Goal: Task Accomplishment & Management: Complete application form

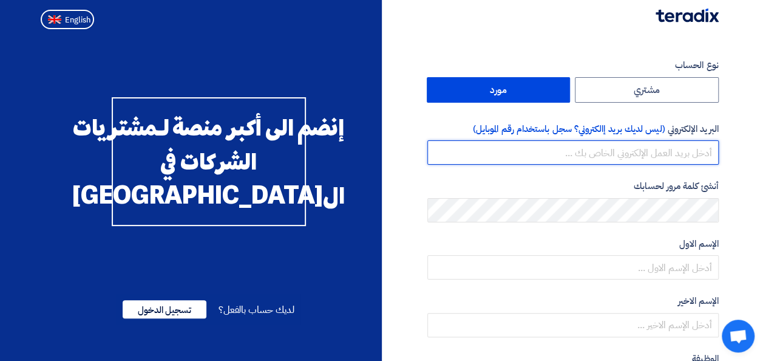
click at [662, 152] on input "email" at bounding box center [572, 152] width 291 height 24
type input "[EMAIL_ADDRESS][DOMAIN_NAME]"
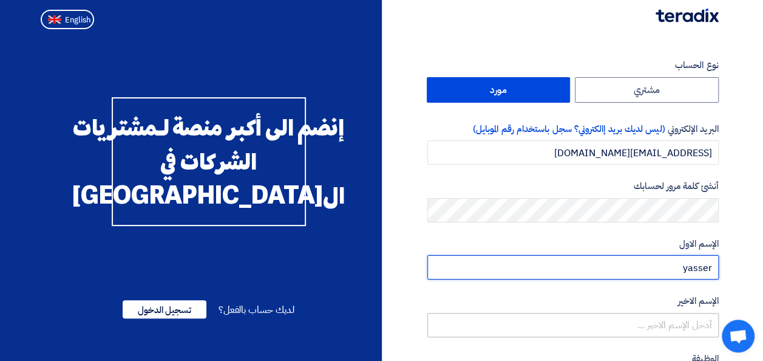
type input "yasser"
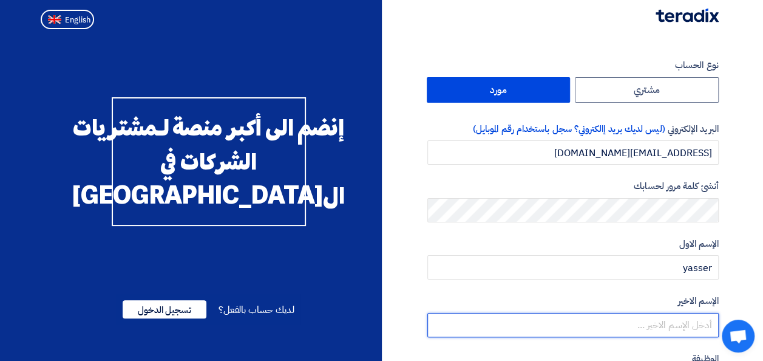
click at [684, 332] on input "text" at bounding box center [572, 325] width 291 height 24
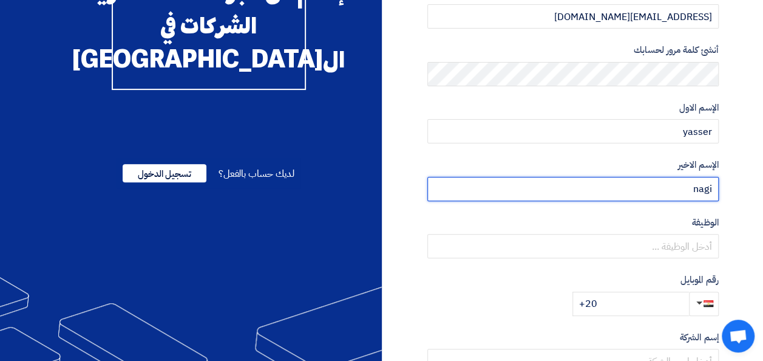
scroll to position [183, 0]
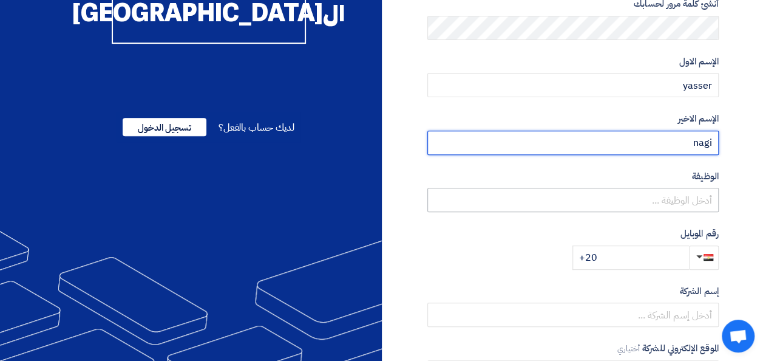
type input "nagi"
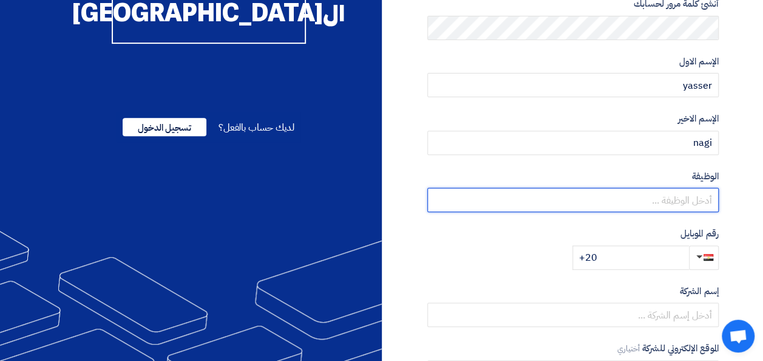
click at [680, 191] on input "text" at bounding box center [572, 200] width 291 height 24
type input "l"
type input "مهندس"
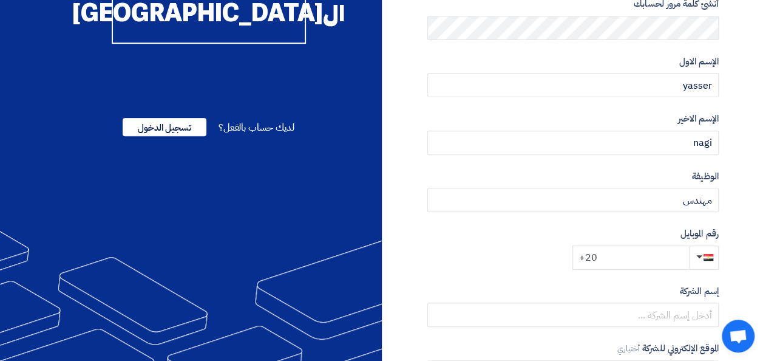
click at [651, 256] on input "+20" at bounding box center [631, 257] width 117 height 24
type input "[PHONE_NUMBER]"
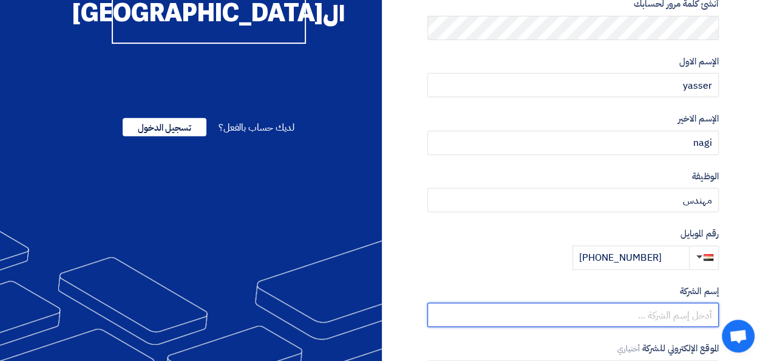
click at [658, 311] on input "text" at bounding box center [572, 314] width 291 height 24
type input "t"
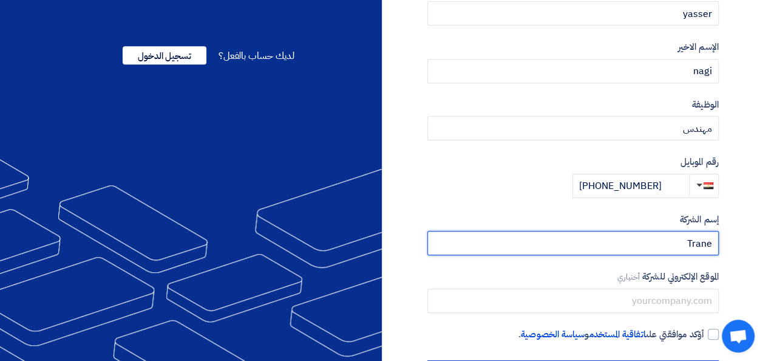
scroll to position [305, 0]
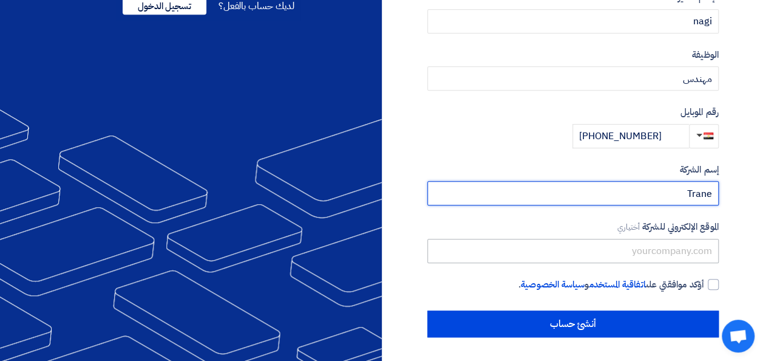
type input "Trane"
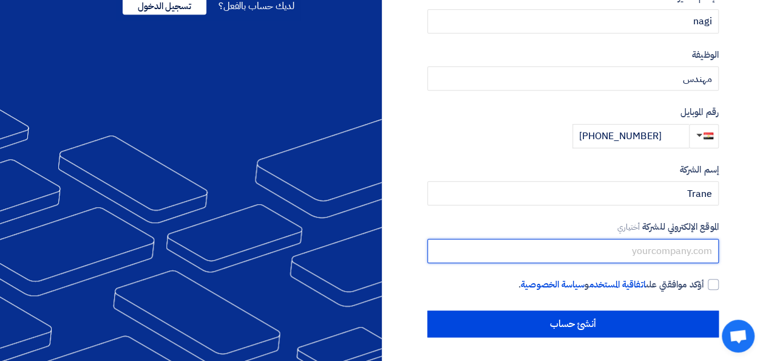
click at [662, 246] on input "text" at bounding box center [572, 251] width 291 height 24
paste input "[URL][DOMAIN_NAME]"
type input "[URL][DOMAIN_NAME]"
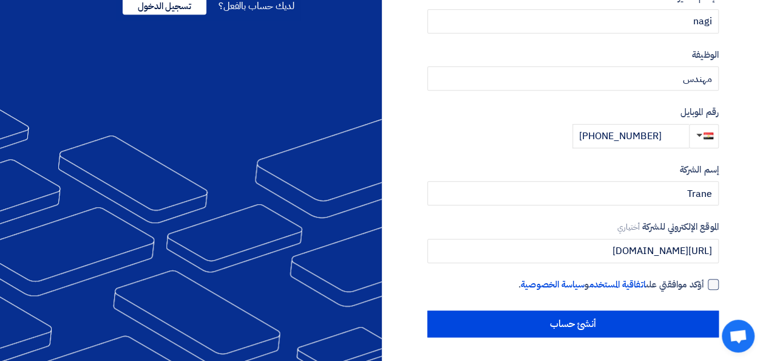
click at [715, 287] on div at bounding box center [713, 284] width 11 height 11
click at [704, 287] on input "أؤكد موافقتي على اتفاقية المستخدم و سياسة الخصوصية ." at bounding box center [558, 289] width 291 height 24
checkbox input "true"
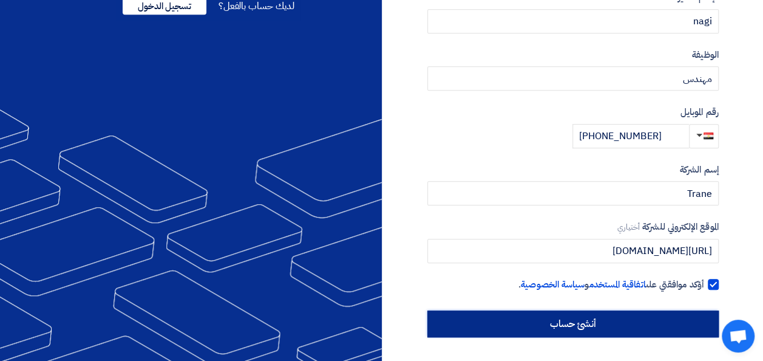
click at [622, 316] on input "أنشئ حساب" at bounding box center [572, 323] width 291 height 27
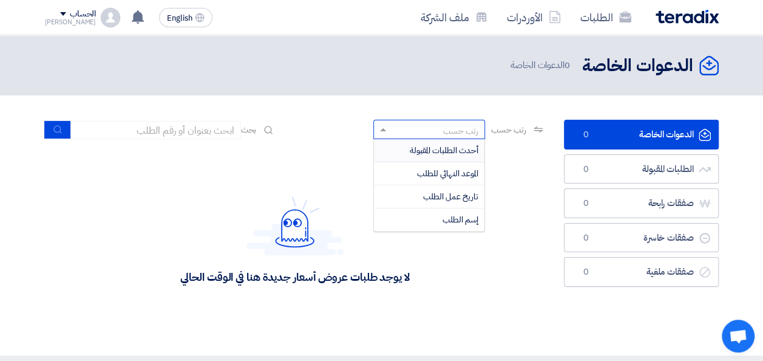
click at [415, 126] on div "رتب حسب" at bounding box center [436, 129] width 95 height 15
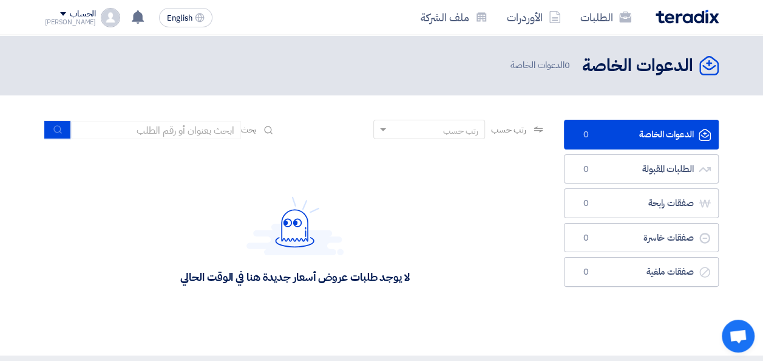
click at [341, 162] on div "لا يوجد طلبات عروض أسعار جديدة هنا في الوقت الحالي" at bounding box center [295, 240] width 501 height 182
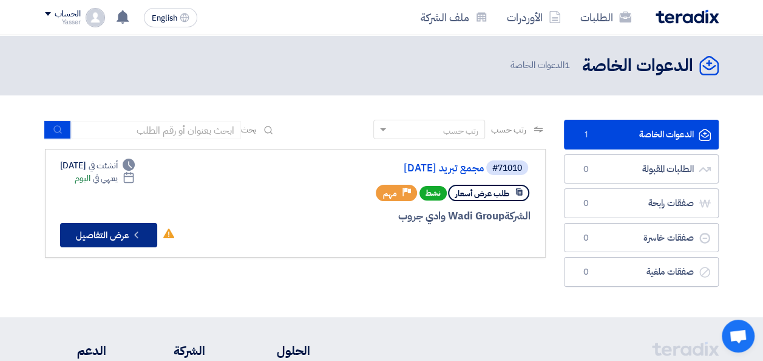
click at [112, 238] on button "Check details عرض التفاصيل" at bounding box center [108, 235] width 97 height 24
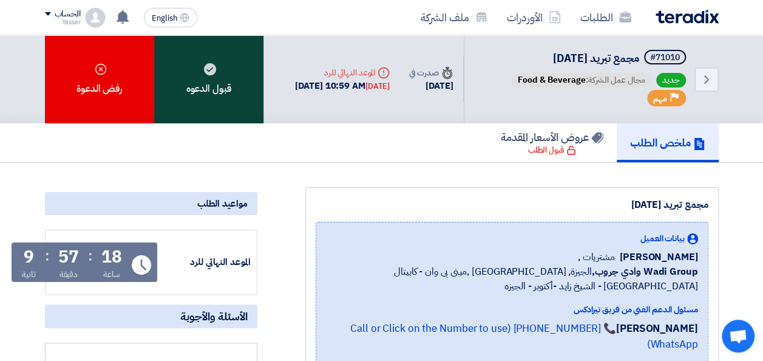
click at [216, 92] on div "قبول الدعوه" at bounding box center [208, 79] width 109 height 88
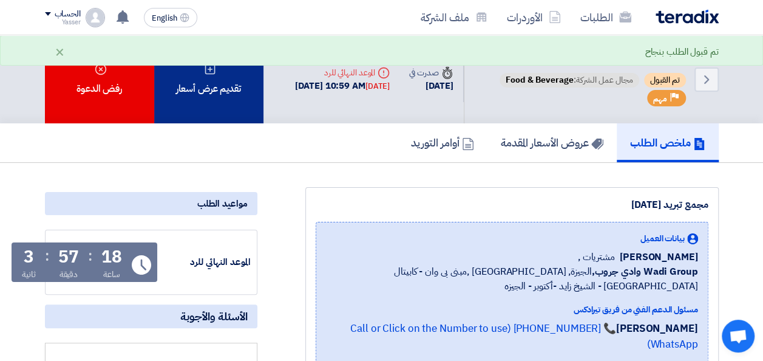
click at [179, 95] on div "تقديم عرض أسعار" at bounding box center [208, 79] width 109 height 88
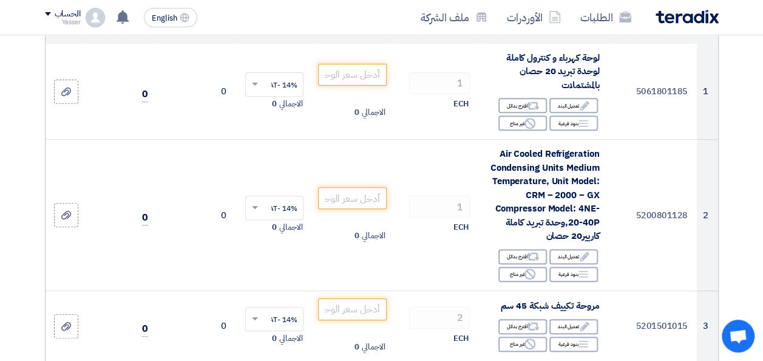
scroll to position [121, 0]
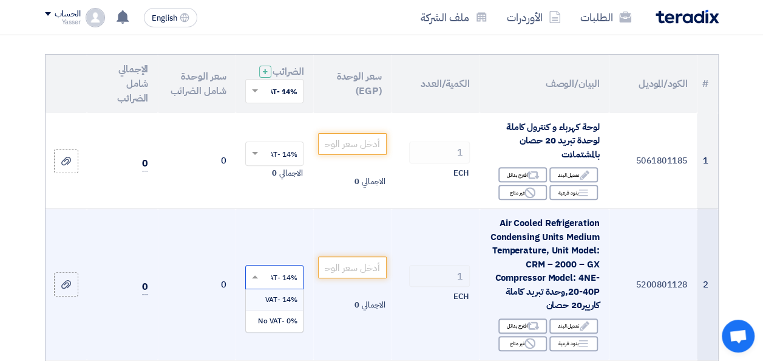
click at [255, 282] on span at bounding box center [253, 276] width 15 height 11
click at [291, 233] on td "14% -VAT × 14% -VAT 0% -No VAT" at bounding box center [275, 284] width 78 height 151
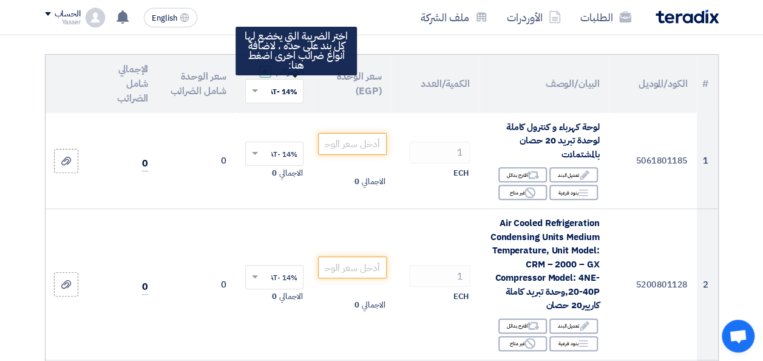
click at [268, 79] on span "+" at bounding box center [265, 71] width 6 height 15
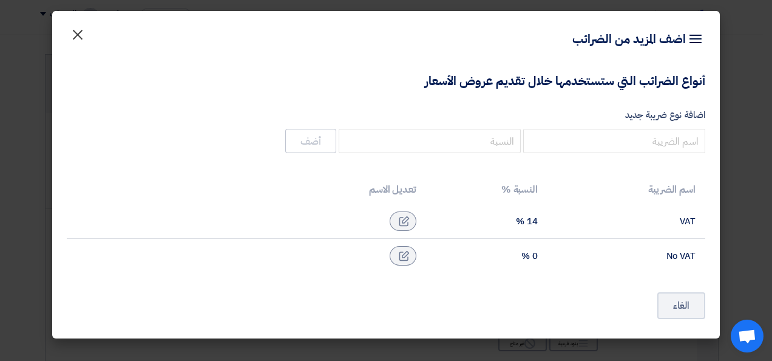
click at [73, 30] on span "×" at bounding box center [77, 34] width 15 height 36
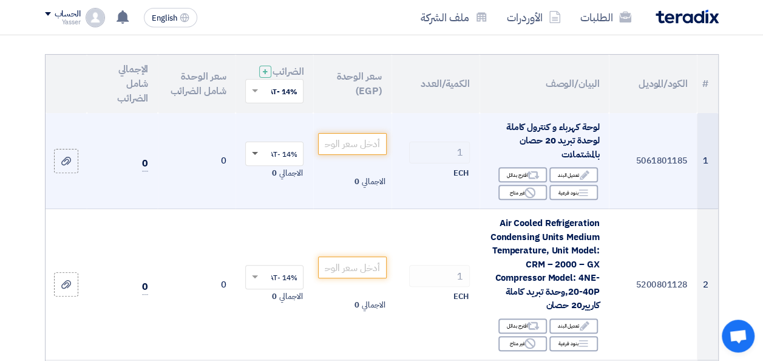
click at [256, 156] on span at bounding box center [255, 154] width 6 height 4
click at [254, 156] on span at bounding box center [255, 154] width 6 height 4
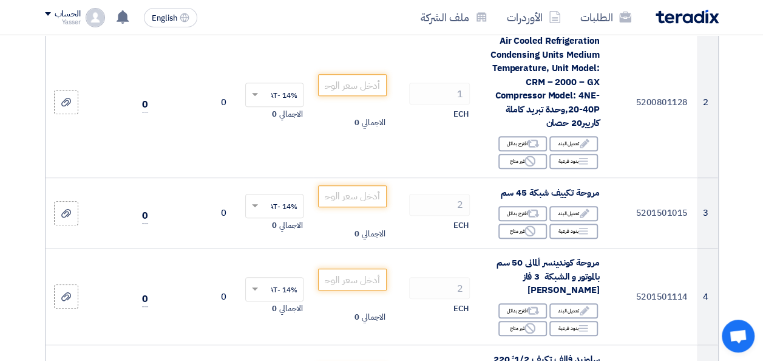
scroll to position [0, 0]
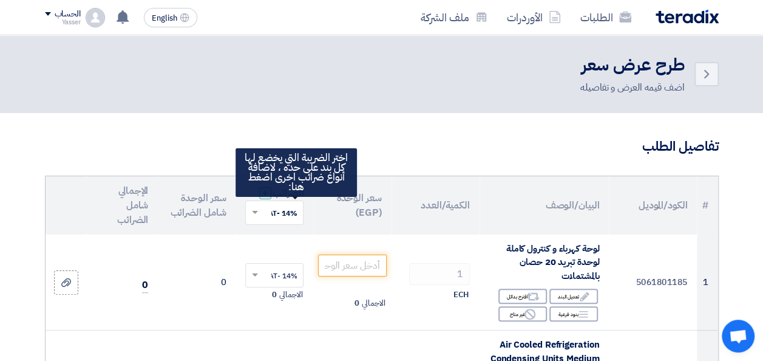
click at [271, 199] on div "+" at bounding box center [265, 193] width 12 height 12
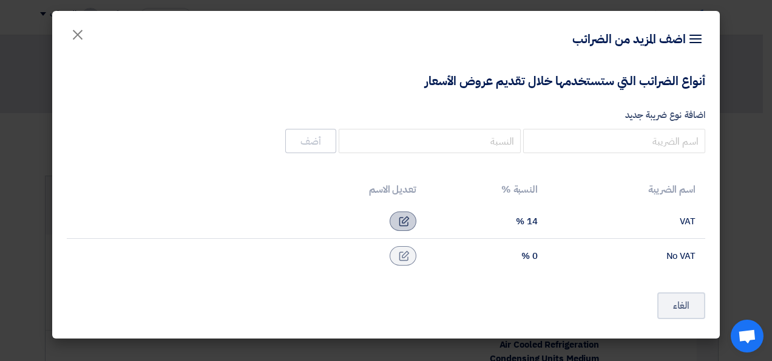
click at [402, 220] on icon at bounding box center [404, 221] width 11 height 11
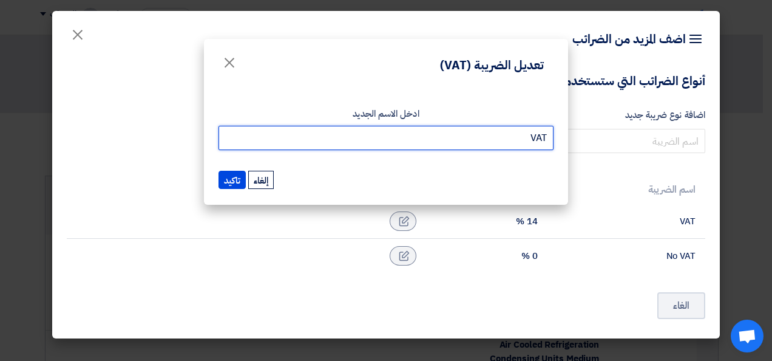
click at [266, 132] on input "VAT" at bounding box center [386, 138] width 335 height 24
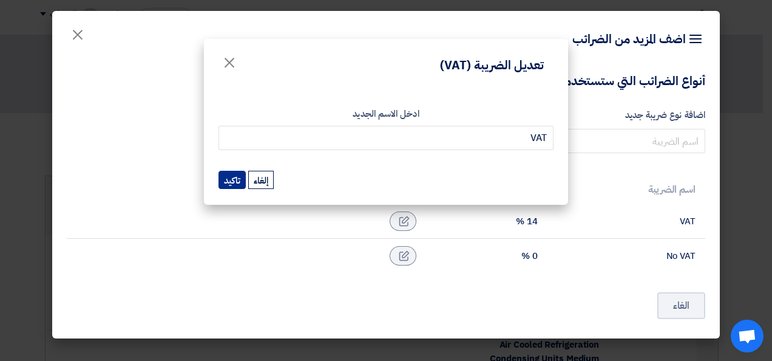
click at [234, 178] on button "تاكيد" at bounding box center [232, 180] width 27 height 18
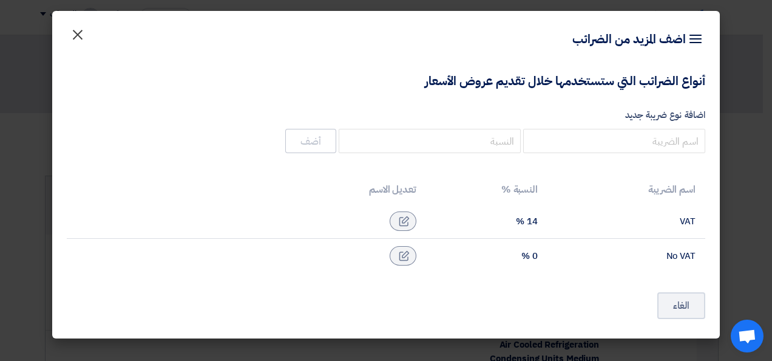
click at [77, 36] on span "×" at bounding box center [77, 34] width 15 height 36
